Goal: Communication & Community: Answer question/provide support

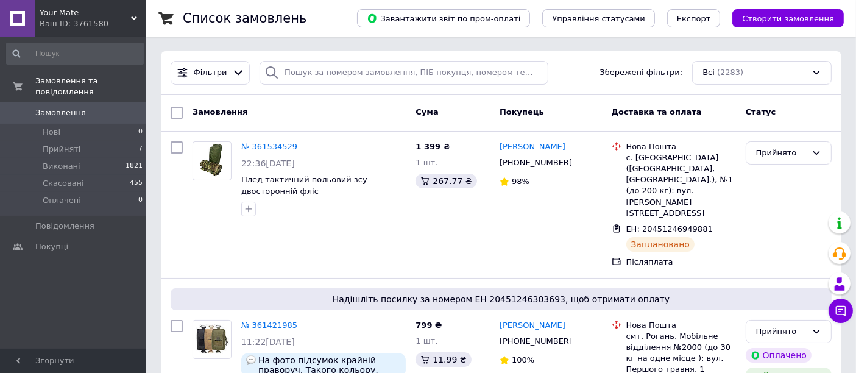
click at [133, 21] on icon at bounding box center [134, 18] width 6 height 6
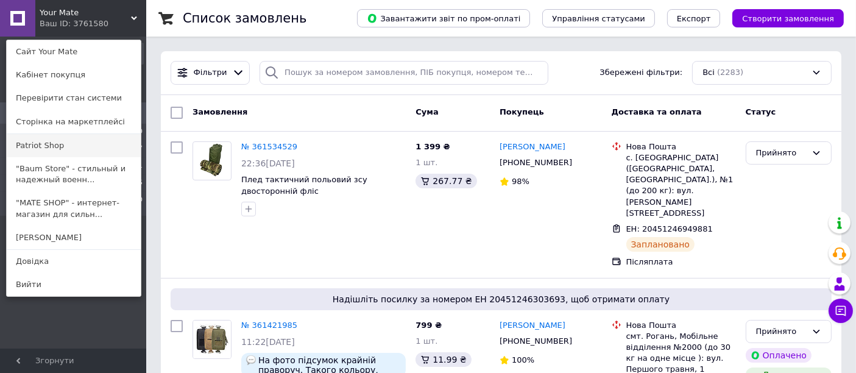
click at [92, 142] on link "Patriot Shop" at bounding box center [74, 145] width 134 height 23
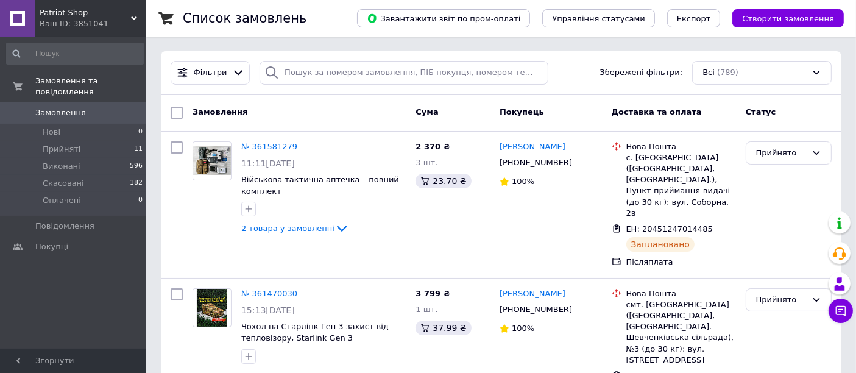
click at [133, 13] on div "Patriot Shop Ваш ID: 3851041" at bounding box center [90, 18] width 111 height 37
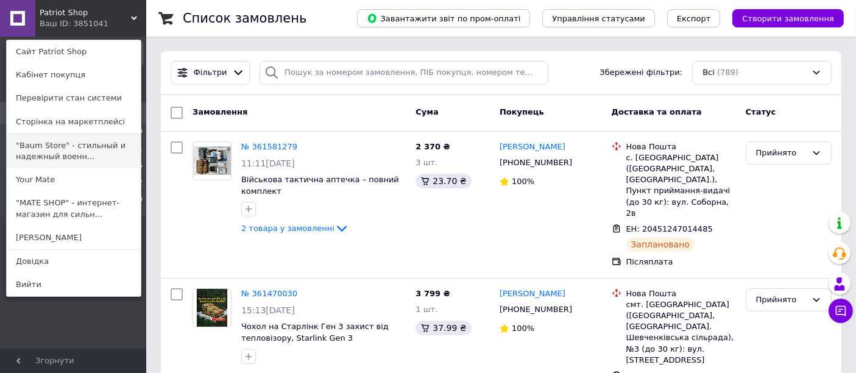
click at [98, 152] on link ""Baum Store" - стильный и надежный военн..." at bounding box center [74, 151] width 134 height 34
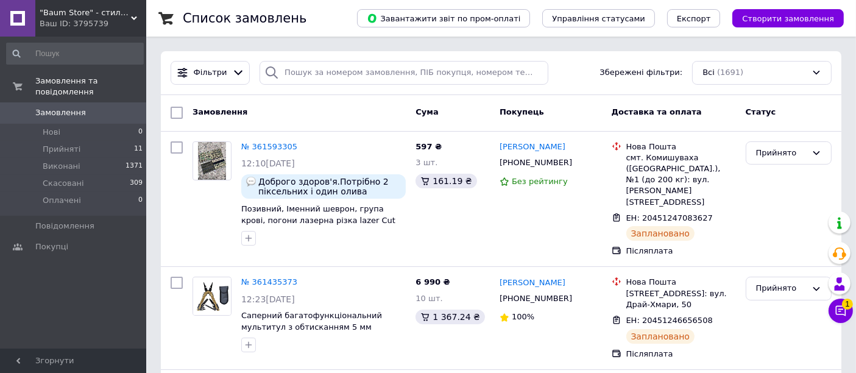
click at [134, 14] on div ""[PERSON_NAME] Store" - стильний та надійний військовий комфорт! Ваш ID: 3795739" at bounding box center [90, 18] width 111 height 37
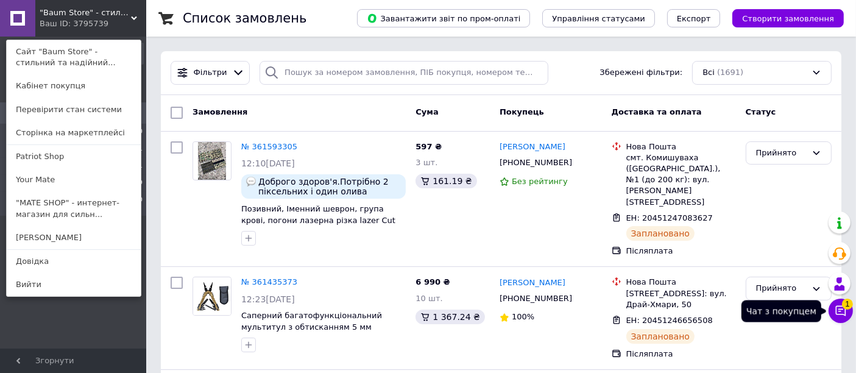
click at [837, 314] on icon at bounding box center [841, 311] width 10 height 10
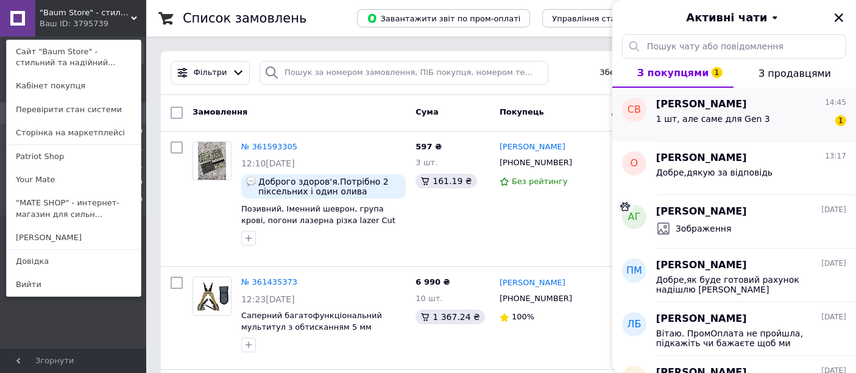
click at [758, 124] on div "1 шт, але саме для Gen 3 1" at bounding box center [751, 120] width 190 height 19
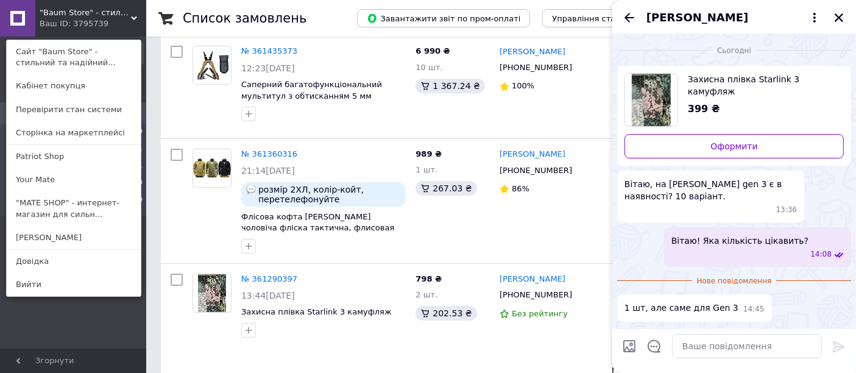
scroll to position [234, 0]
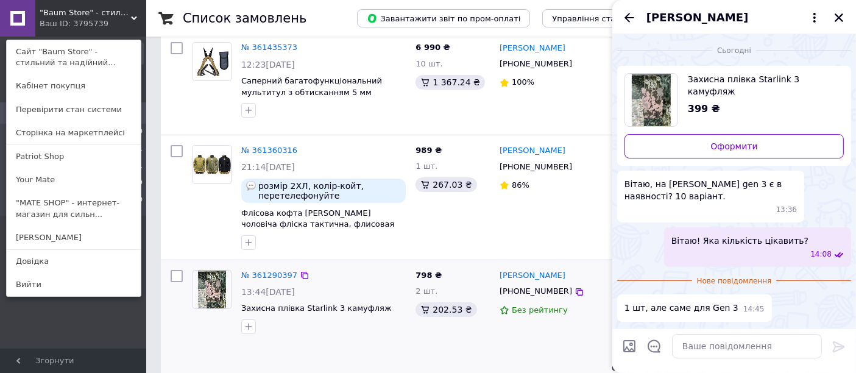
drag, startPoint x: 508, startPoint y: 131, endPoint x: 391, endPoint y: 274, distance: 184.8
click at [391, 286] on div "13:44, 10.09.2025" at bounding box center [323, 292] width 164 height 12
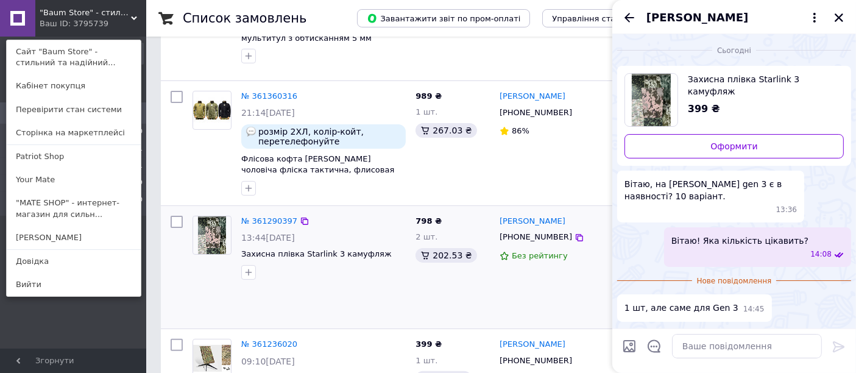
scroll to position [291, 0]
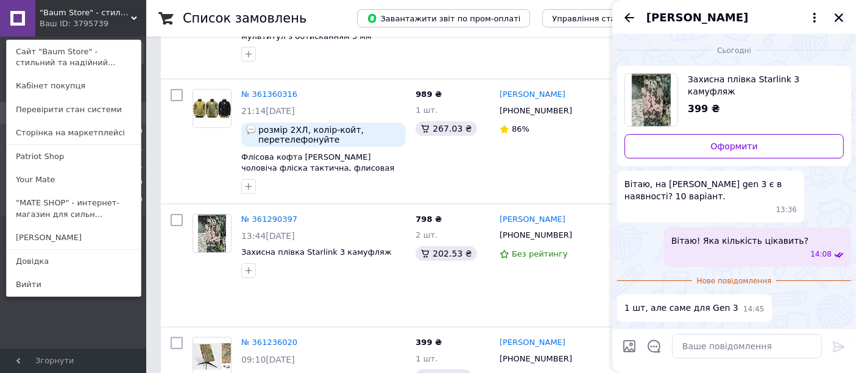
click at [840, 22] on icon "Закрити" at bounding box center [838, 17] width 11 height 11
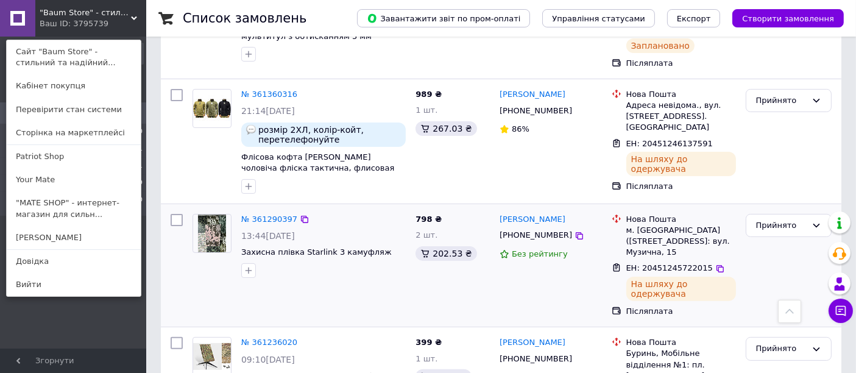
click at [543, 227] on div "+380636409073" at bounding box center [535, 235] width 77 height 16
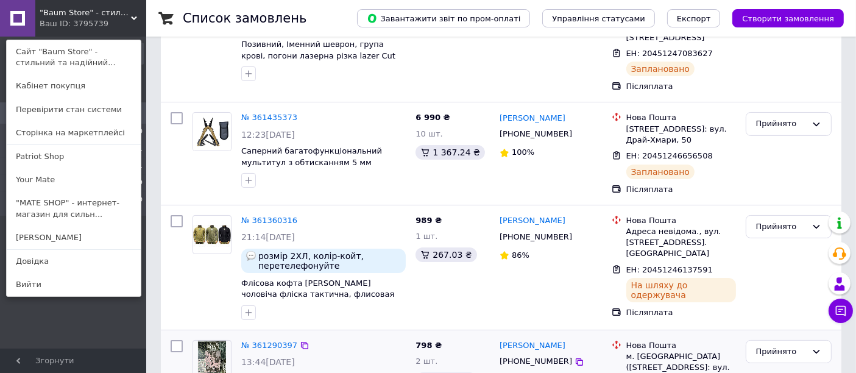
scroll to position [0, 0]
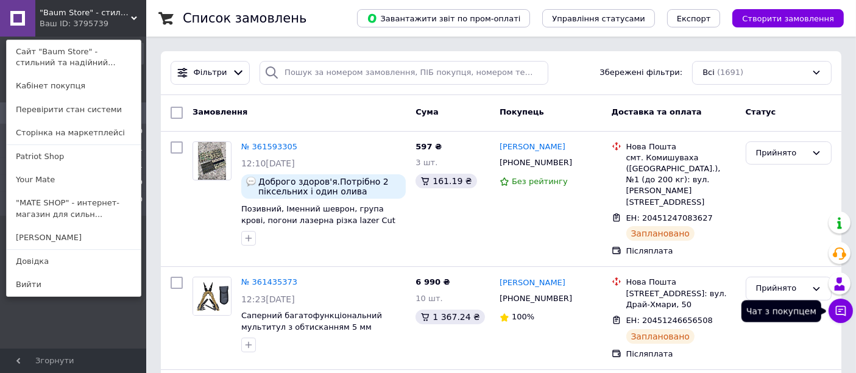
click at [840, 316] on icon at bounding box center [840, 311] width 12 height 12
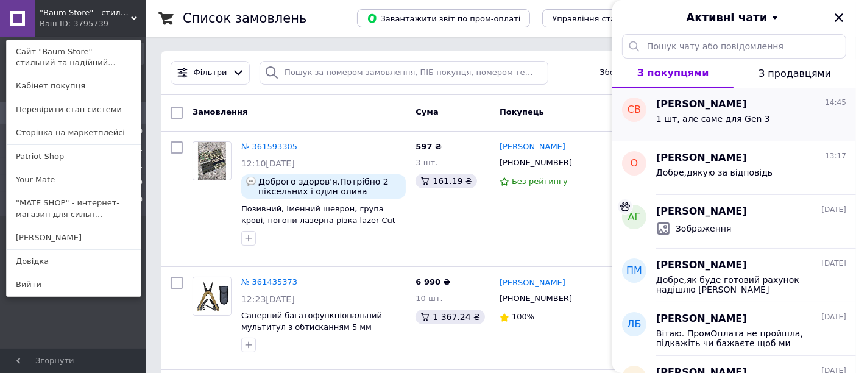
click at [739, 117] on span "1 шт, але саме для Gen 3" at bounding box center [713, 119] width 114 height 10
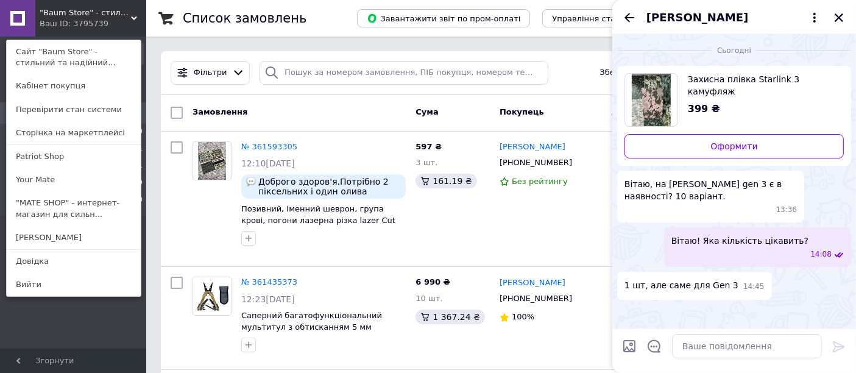
click at [733, 102] on div "399 ₴" at bounding box center [761, 109] width 146 height 14
drag, startPoint x: 720, startPoint y: 275, endPoint x: 680, endPoint y: 277, distance: 40.3
click at [680, 279] on span "1 шт, але саме для Gen 3" at bounding box center [681, 285] width 114 height 13
copy span "для Gen 3"
click at [705, 346] on textarea at bounding box center [747, 346] width 150 height 24
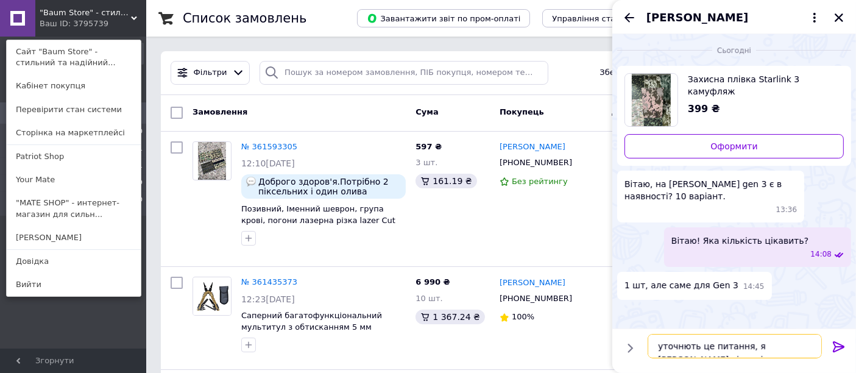
scroll to position [1, 0]
click at [758, 331] on textarea "уточнють це питання, я віам відповім найближчим часом" at bounding box center [734, 340] width 174 height 37
type textarea "уточнють це питання, я вам відповім найближчим часом"
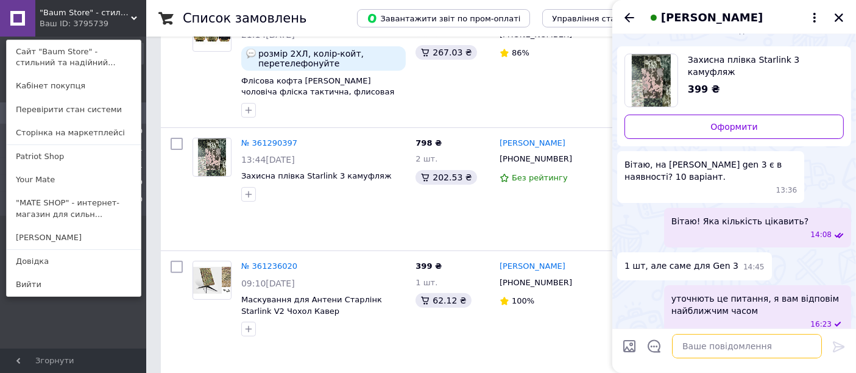
scroll to position [400, 0]
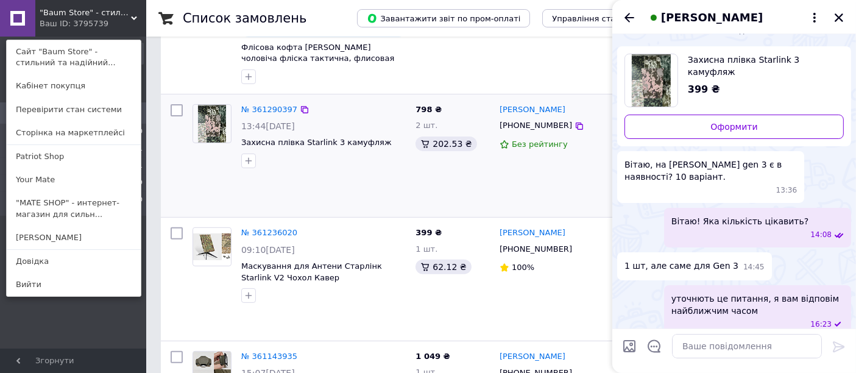
click at [587, 139] on div "Без рейтингу" at bounding box center [550, 145] width 102 height 12
click at [601, 259] on div "100%" at bounding box center [550, 267] width 102 height 16
click at [840, 14] on icon "Закрити" at bounding box center [838, 17] width 11 height 11
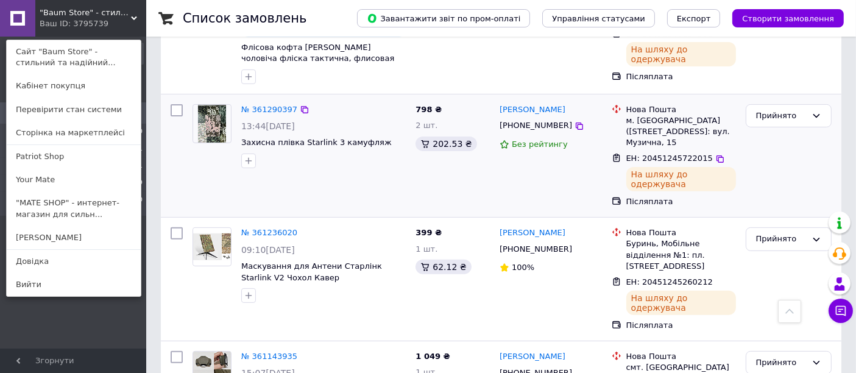
click at [795, 124] on div "Прийнято" at bounding box center [789, 155] width 96 height 113
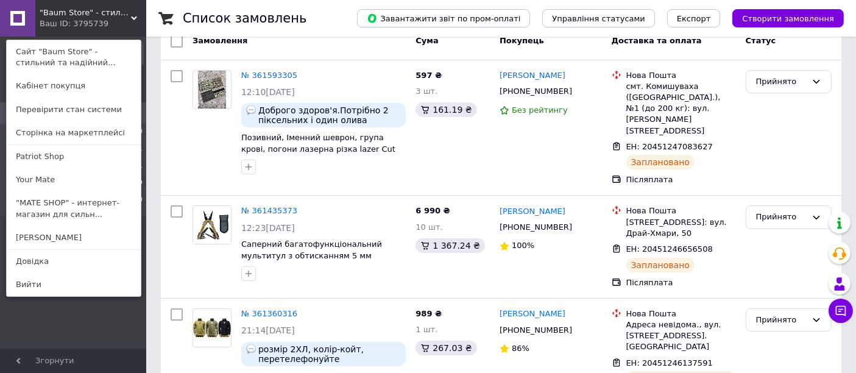
scroll to position [0, 0]
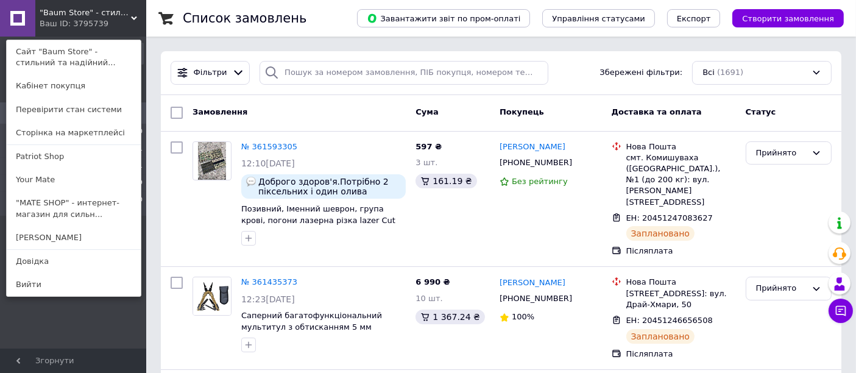
click at [136, 21] on div ""Baum Store" - стильний та надійний військовий комфорт! Ваш ID: 3795739 Сайт "B…" at bounding box center [73, 18] width 146 height 37
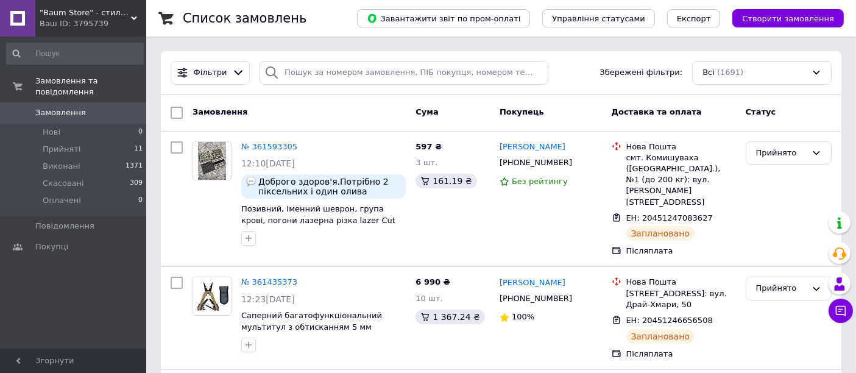
click at [136, 21] on div "Ваш ID: 3795739" at bounding box center [93, 23] width 107 height 11
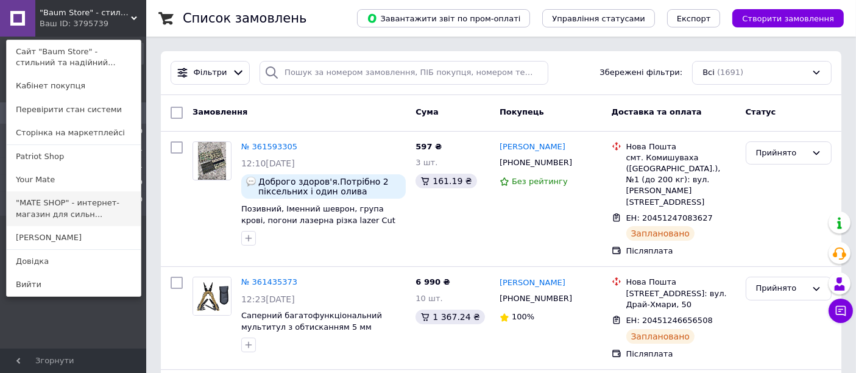
click at [48, 202] on link ""MATE SHOP" - интернет-магазин для сильн..." at bounding box center [74, 208] width 134 height 34
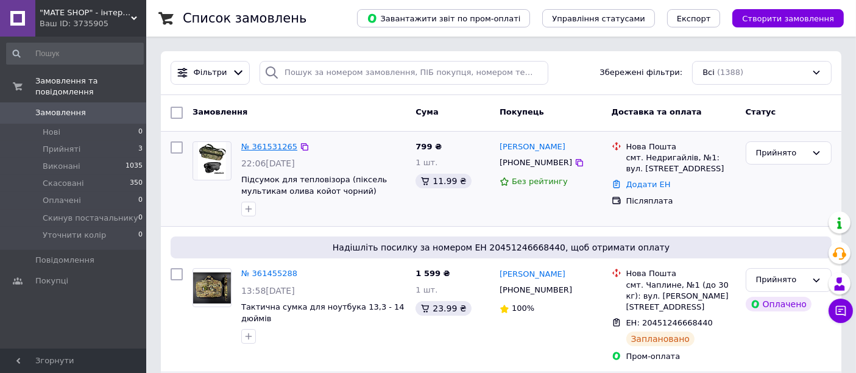
click at [278, 147] on link "№ 361531265" at bounding box center [269, 146] width 56 height 9
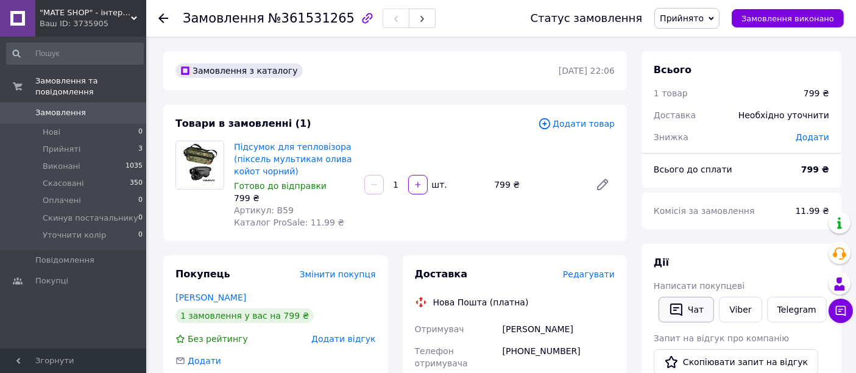
click at [687, 304] on button "Чат" at bounding box center [685, 310] width 55 height 26
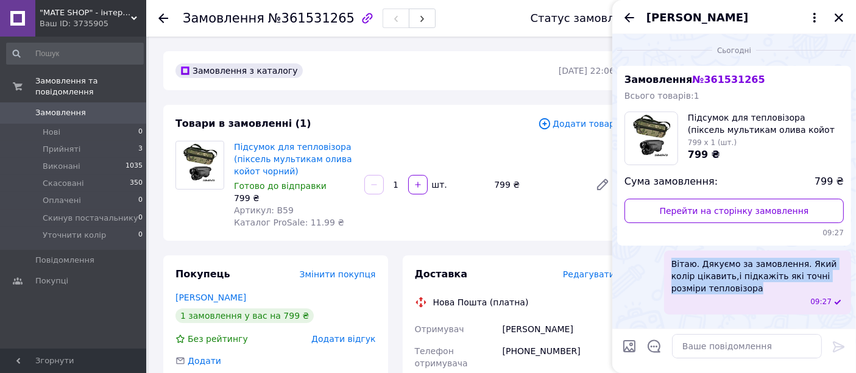
drag, startPoint x: 673, startPoint y: 262, endPoint x: 719, endPoint y: 292, distance: 54.7
click at [719, 292] on span "Вітаю. Дякуємо за замовлення. Який колір цікавить,і підкажіть які точні розміри…" at bounding box center [757, 276] width 172 height 37
copy span "Вітаю. Дякуємо за замовлення. Який колір цікавить,і підкажіть які точні розміри…"
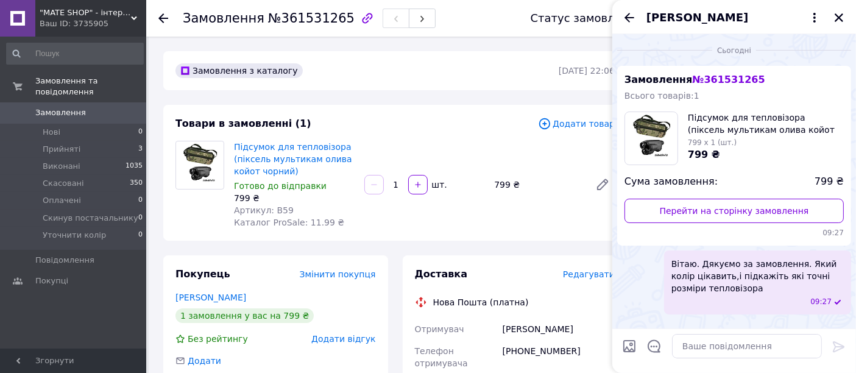
click at [420, 80] on div "Замовлення з каталогу [DATE] 22:06" at bounding box center [394, 70] width 463 height 39
click at [840, 19] on icon "Закрити" at bounding box center [838, 17] width 9 height 9
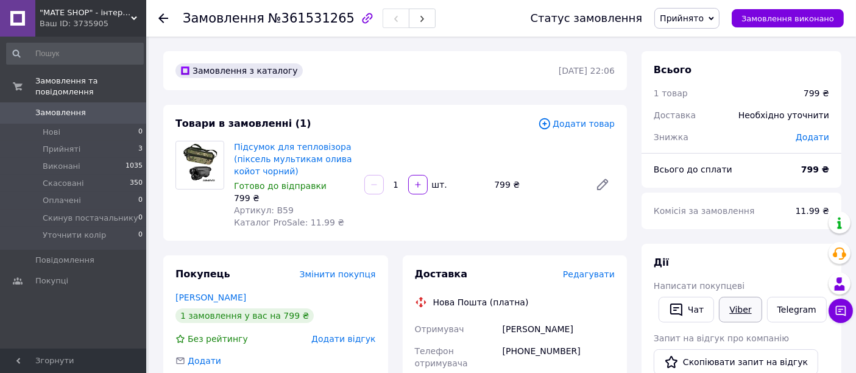
click at [739, 312] on link "Viber" at bounding box center [740, 310] width 43 height 26
click at [246, 155] on link "Підсумок для тепловізора (піксель мультикам олива койот чорний)" at bounding box center [293, 159] width 118 height 34
click at [161, 16] on use at bounding box center [163, 18] width 10 height 10
